Goal: Find specific page/section

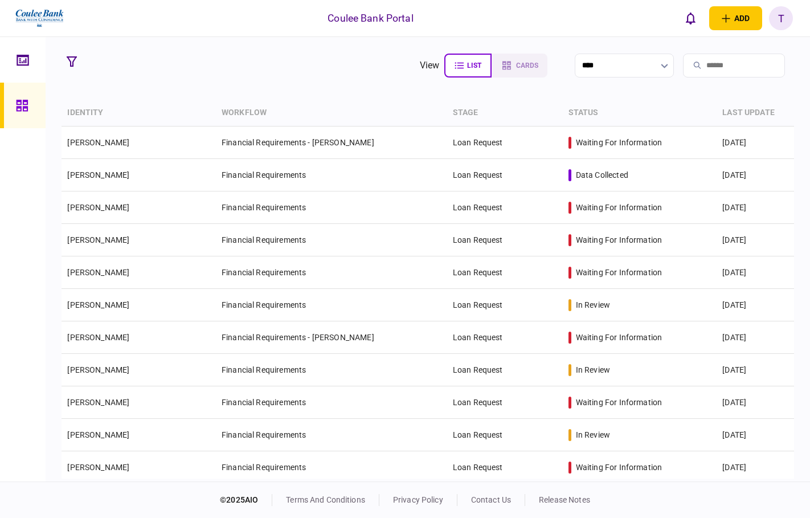
click at [661, 64] on icon "button" at bounding box center [664, 66] width 7 height 5
click at [594, 112] on li "Name" at bounding box center [598, 121] width 107 height 28
type input "****"
click at [690, 65] on input "search" at bounding box center [734, 66] width 102 height 24
type input "*"
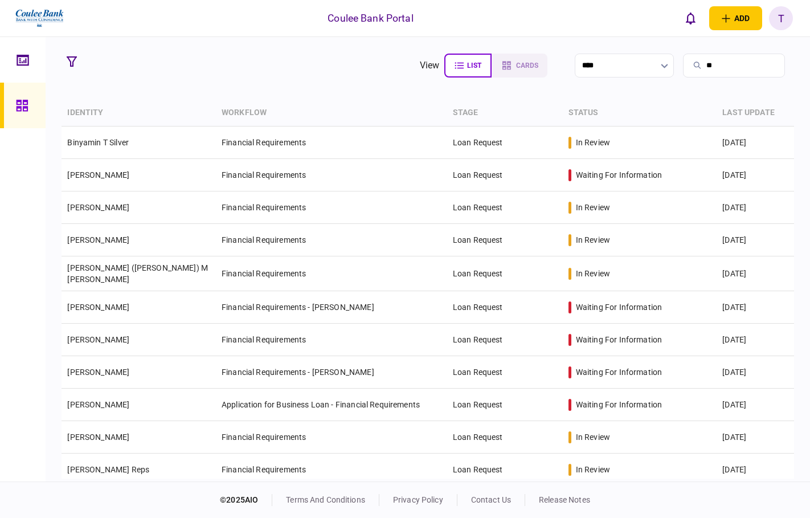
type input "*"
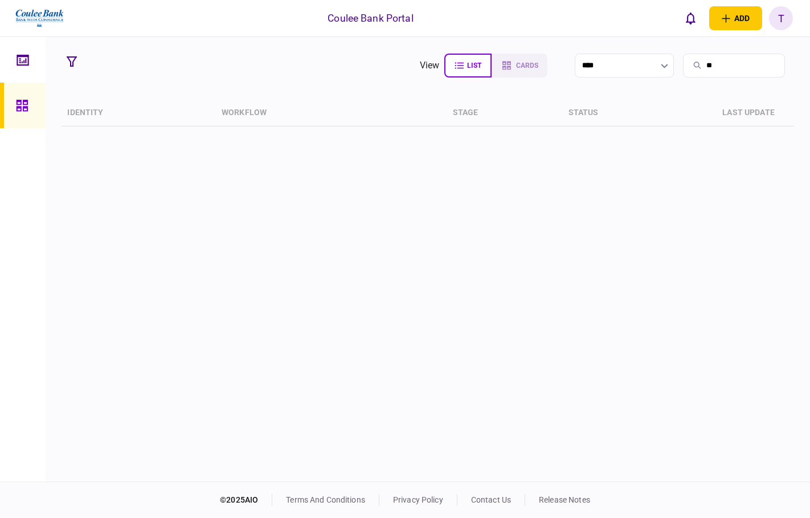
type input "*"
